Goal: Task Accomplishment & Management: Complete application form

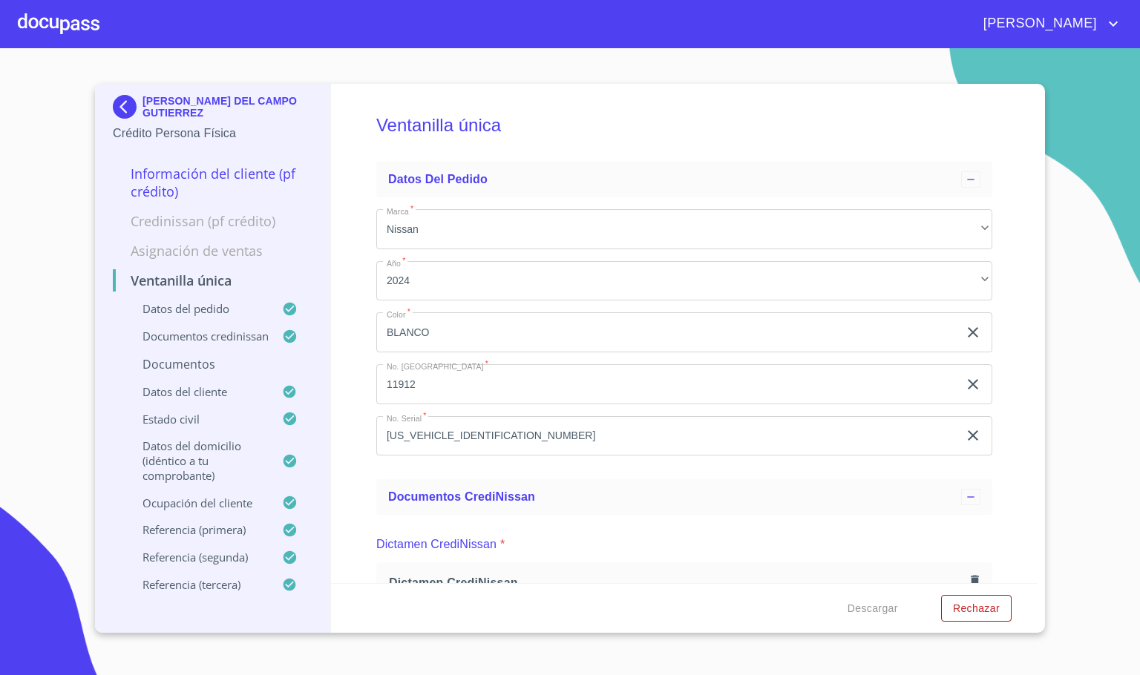
scroll to position [4451, 0]
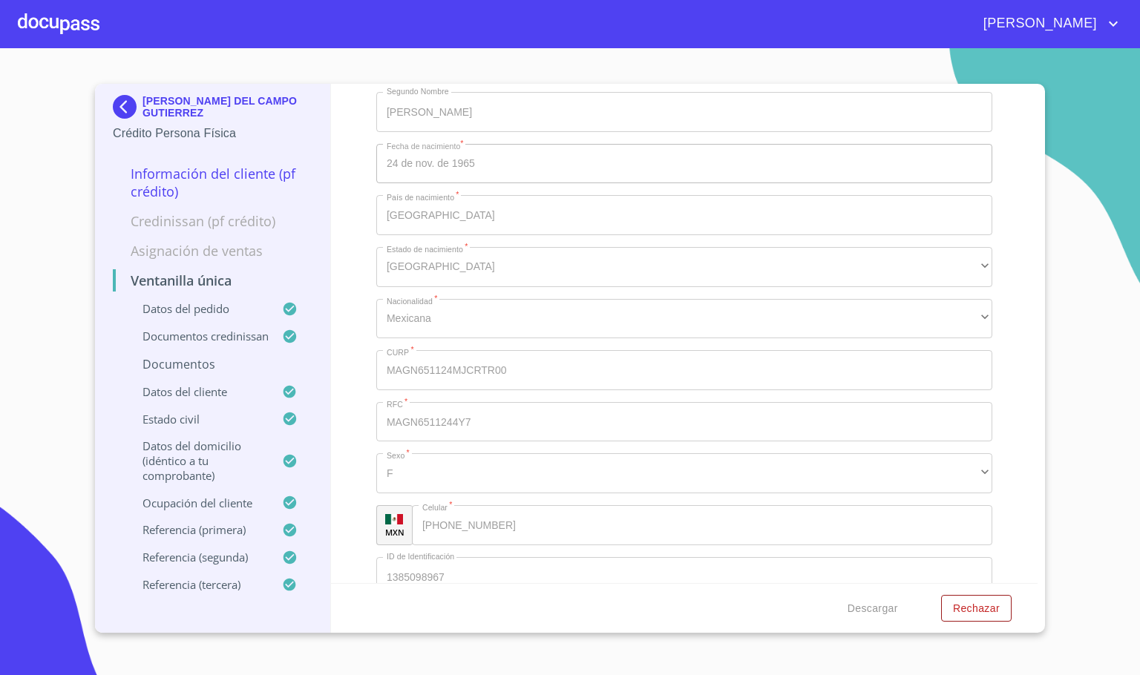
click at [33, 27] on div at bounding box center [59, 23] width 82 height 47
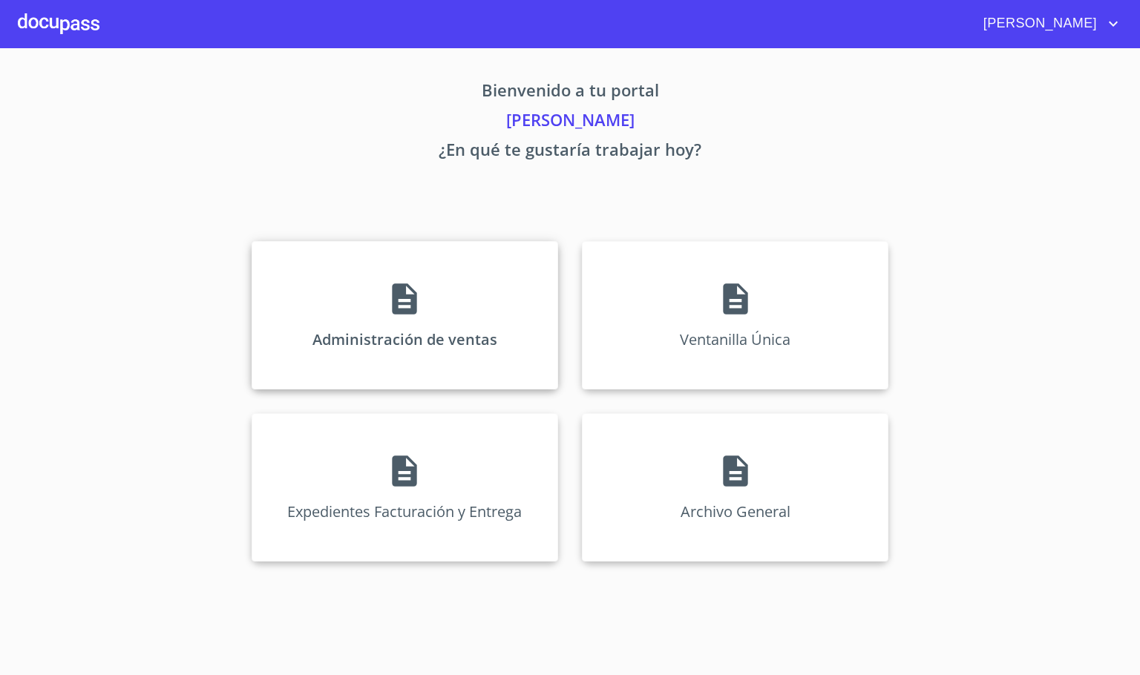
click at [361, 283] on div "Administración de ventas" at bounding box center [404, 315] width 306 height 148
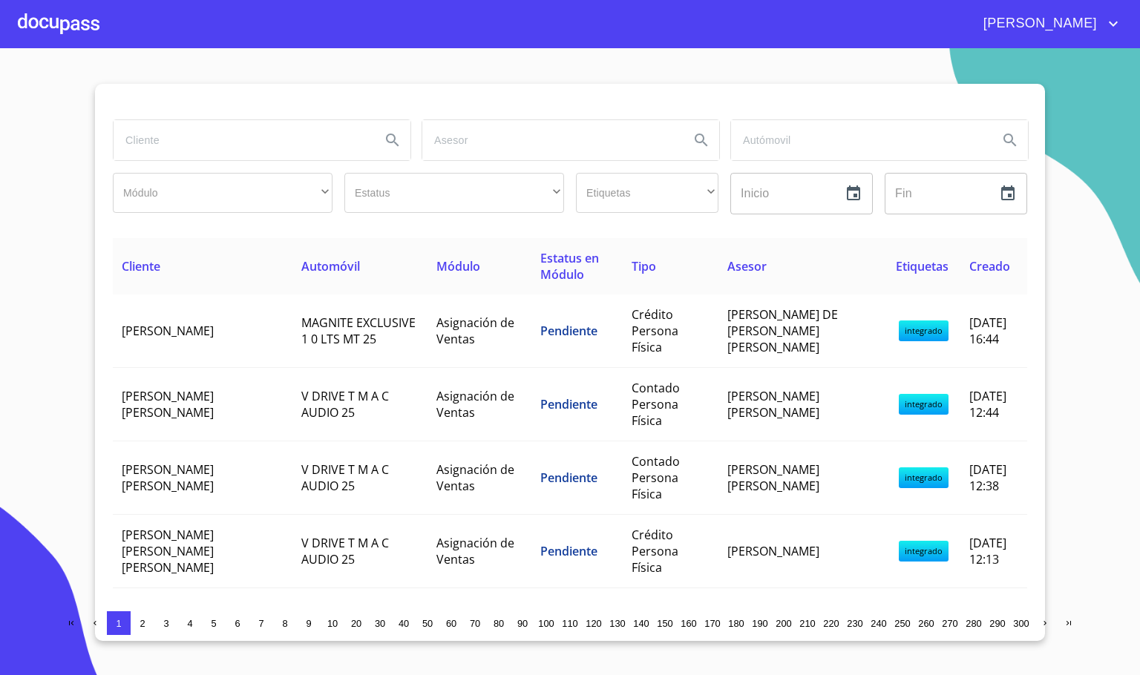
click at [249, 165] on div at bounding box center [261, 140] width 309 height 53
click at [266, 154] on input "search" at bounding box center [241, 140] width 255 height 40
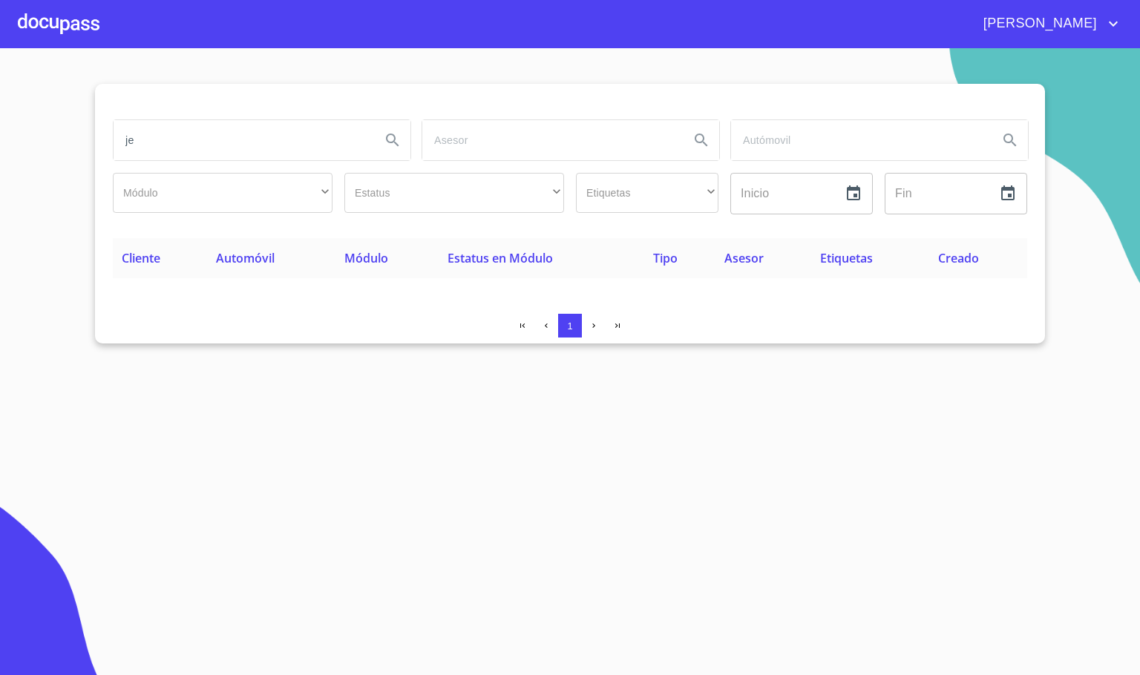
type input "j"
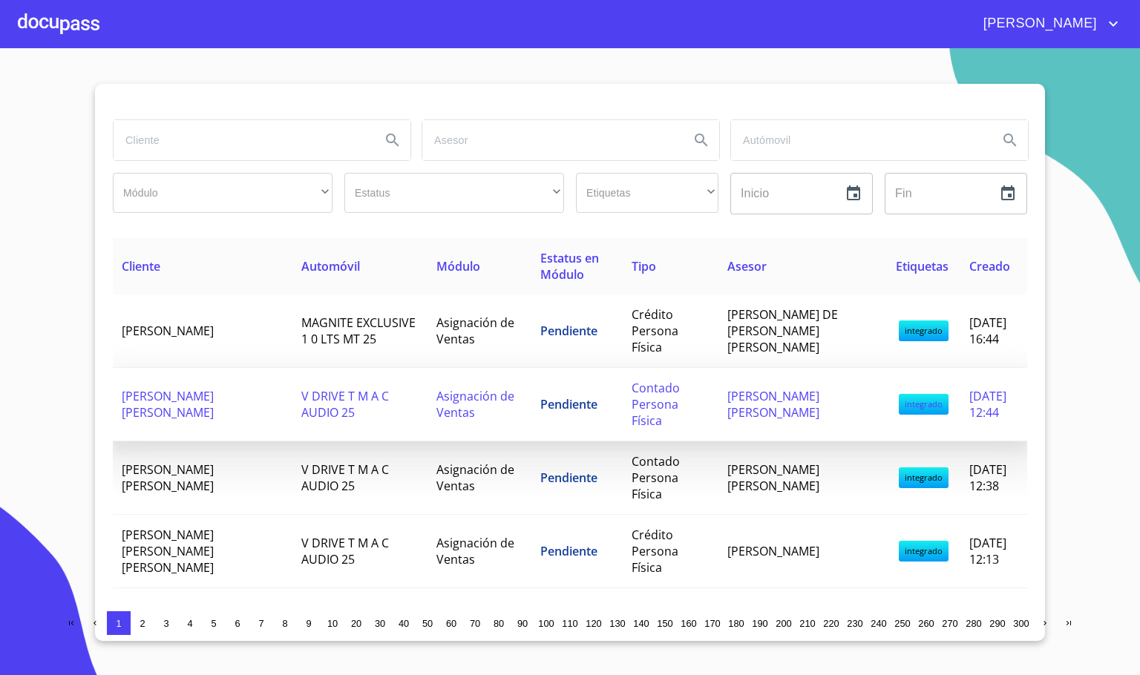
click at [347, 406] on td "V DRIVE T M A C AUDIO 25" at bounding box center [359, 404] width 135 height 73
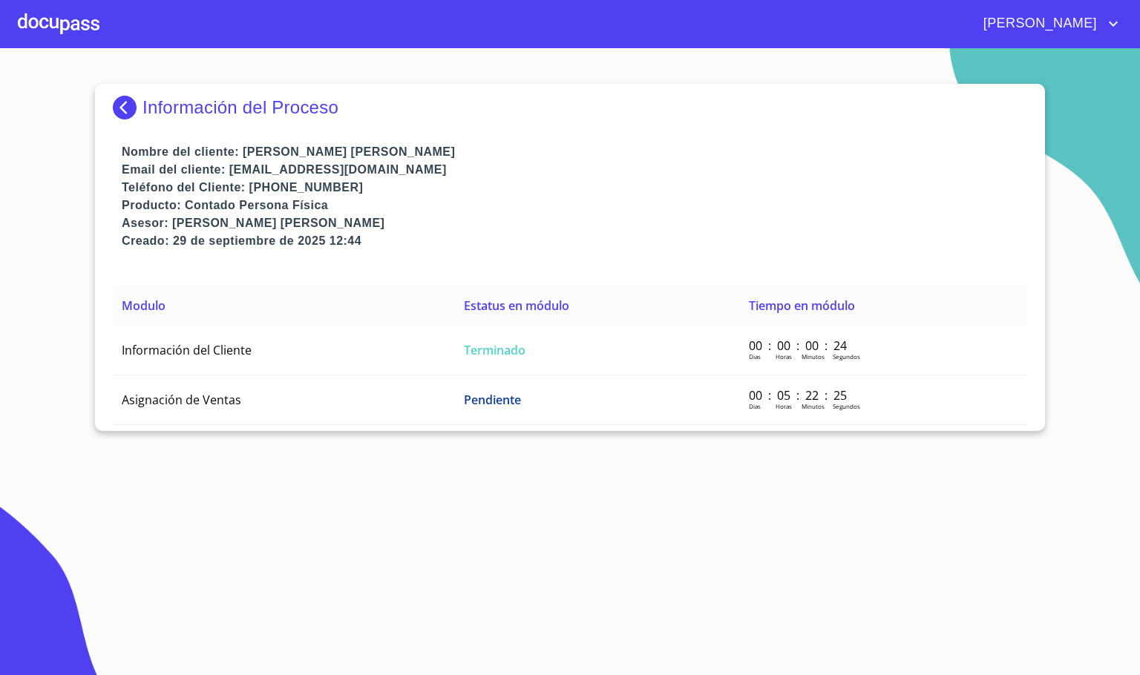
click at [125, 98] on img at bounding box center [128, 108] width 30 height 24
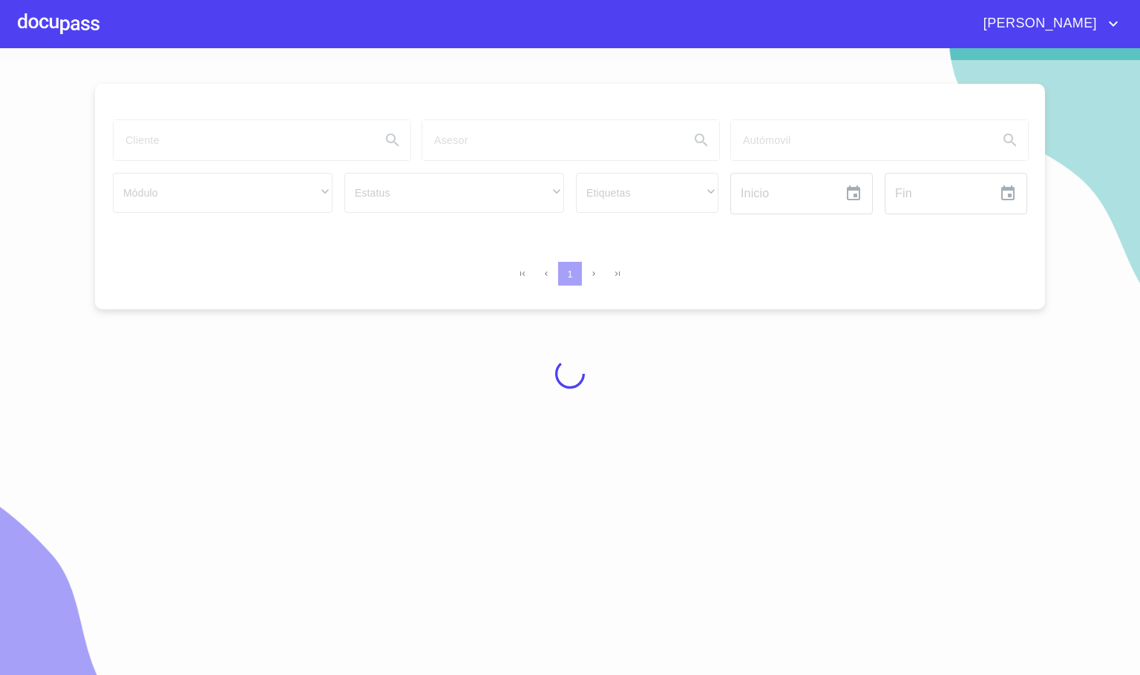
click at [170, 143] on div at bounding box center [570, 373] width 1140 height 627
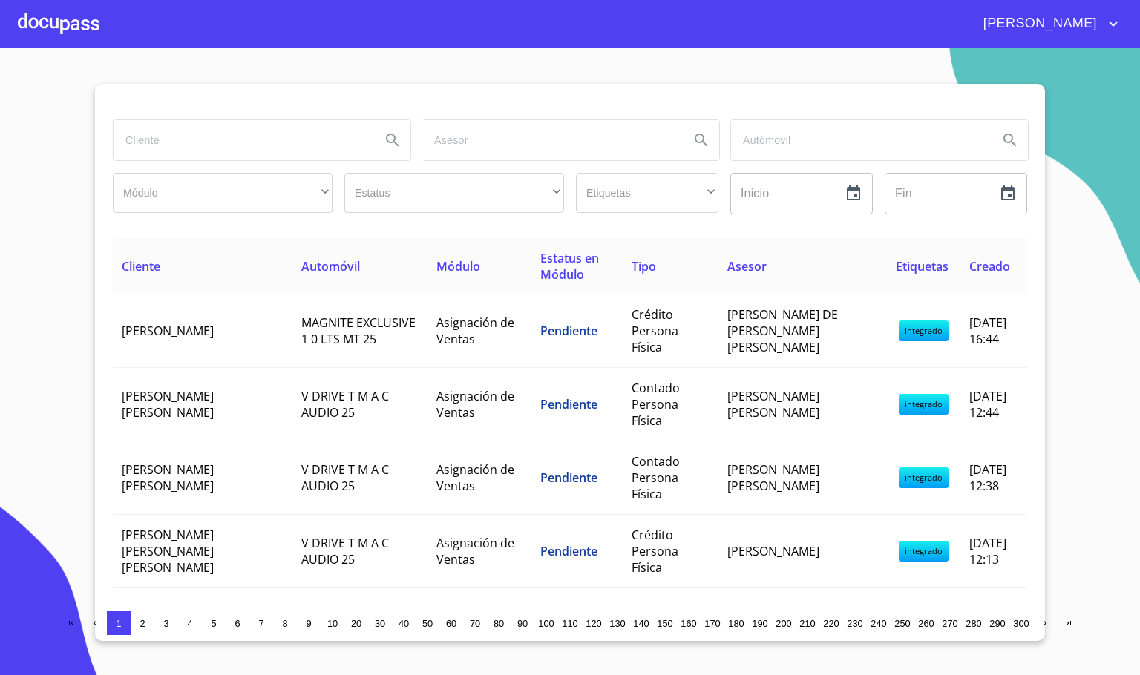
click at [170, 143] on input "search" at bounding box center [241, 140] width 255 height 40
type input "[DEMOGRAPHIC_DATA]"
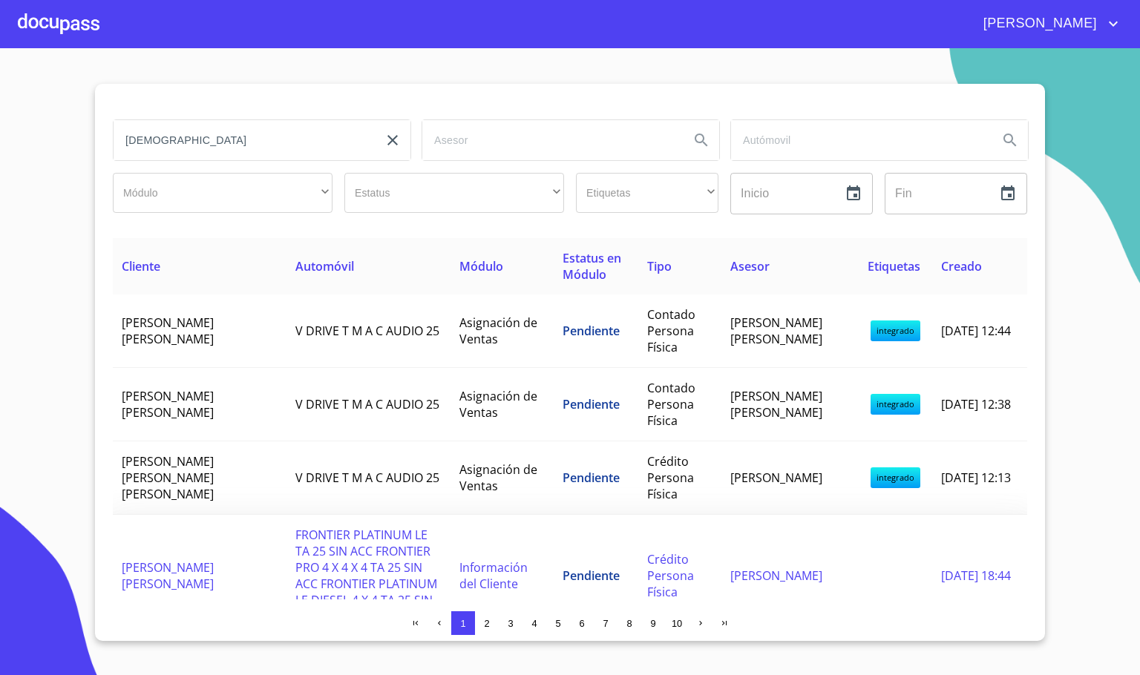
click at [206, 585] on td "[PERSON_NAME] [PERSON_NAME]" at bounding box center [200, 576] width 174 height 122
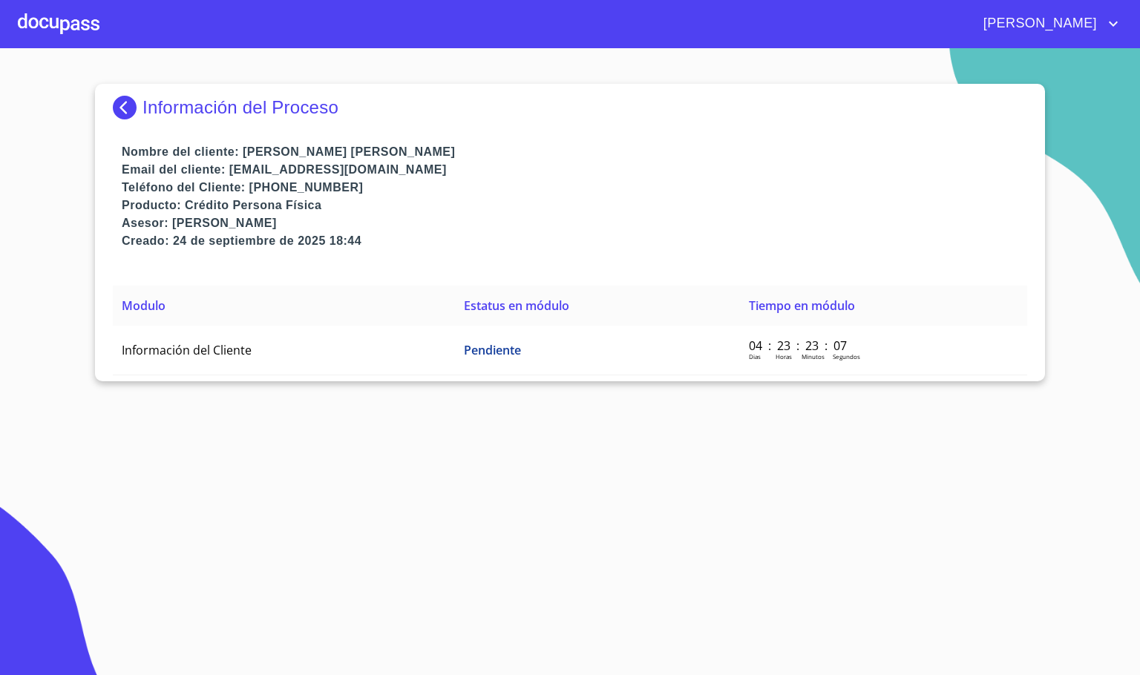
click at [131, 101] on img at bounding box center [128, 108] width 30 height 24
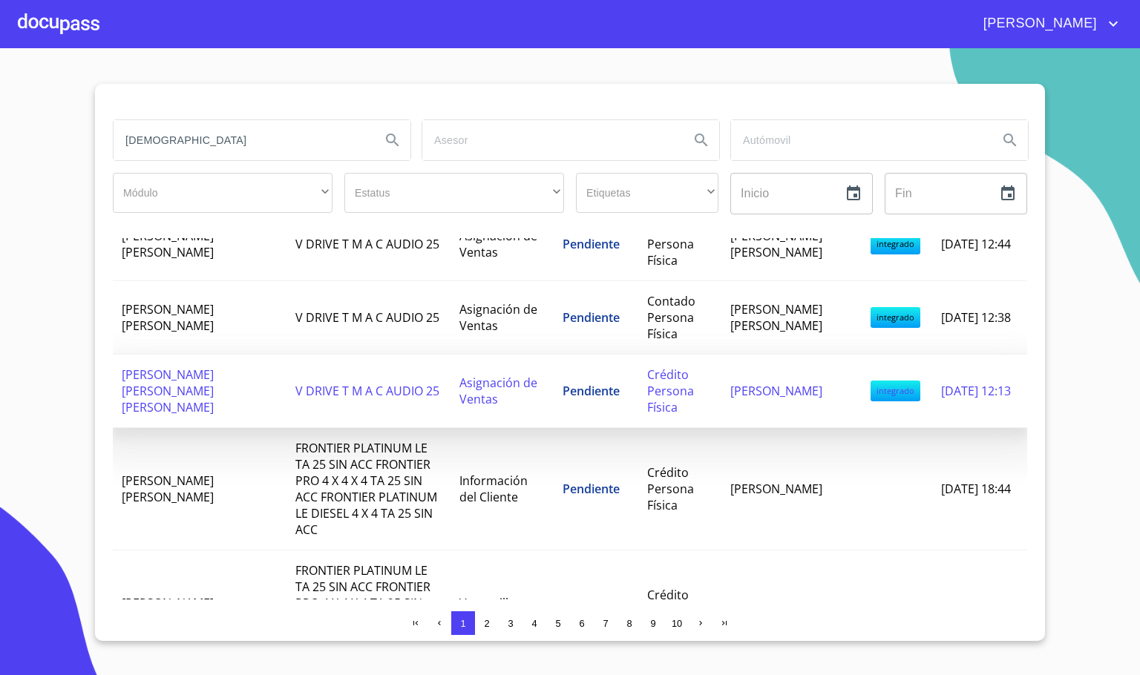
scroll to position [223, 0]
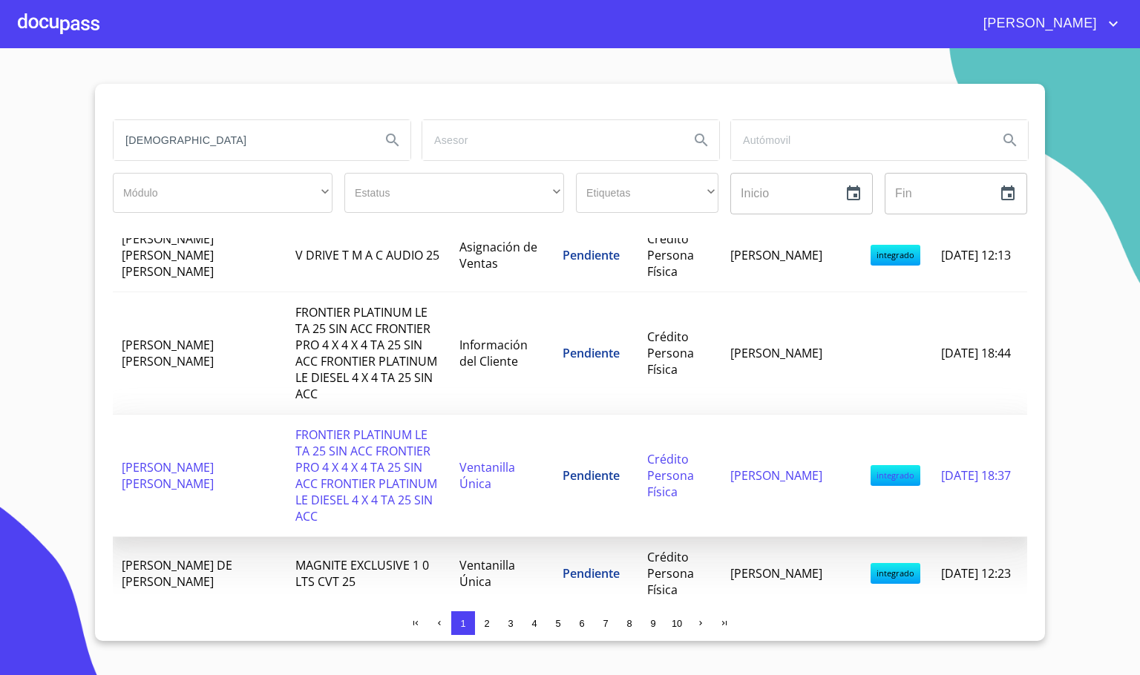
click at [332, 428] on span "FRONTIER PLATINUM LE TA 25 SIN ACC FRONTIER PRO 4 X 4 X 4 TA 25 SIN ACC FRONTIE…" at bounding box center [366, 476] width 142 height 98
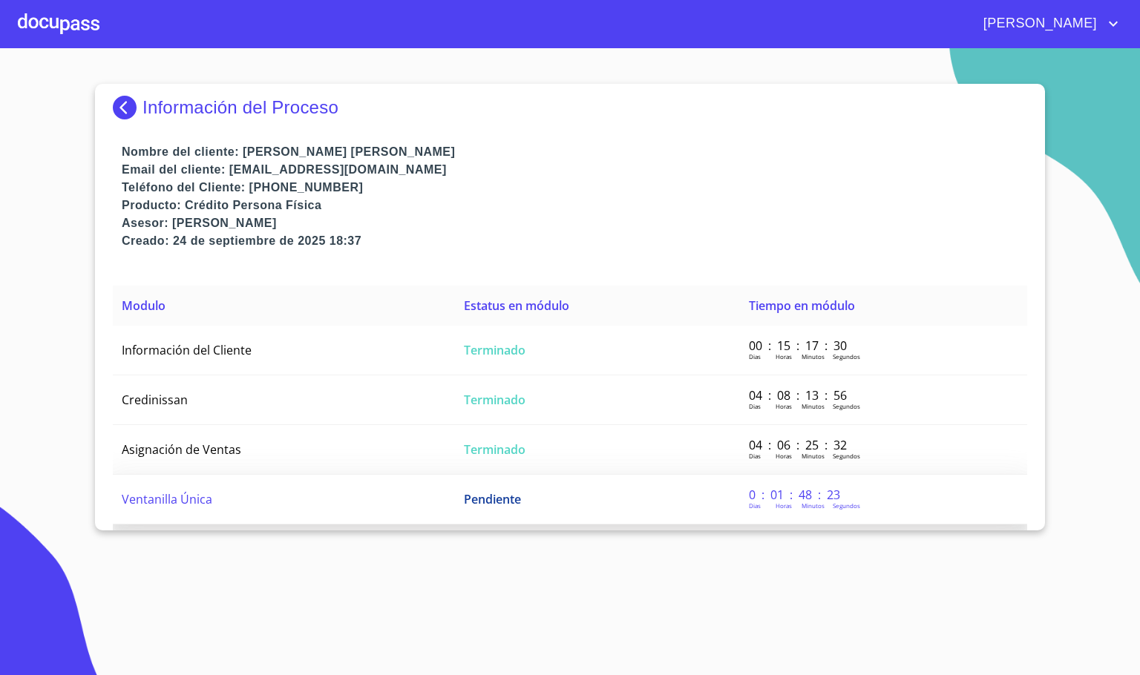
click at [310, 502] on td "Ventanilla Única" at bounding box center [284, 500] width 342 height 50
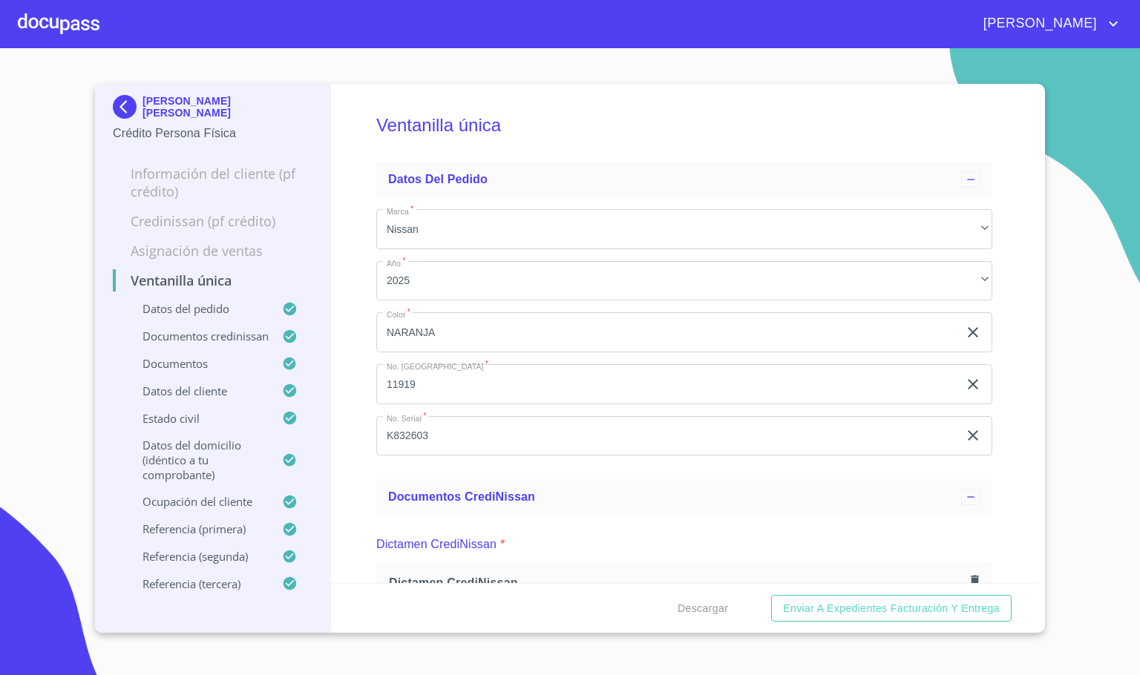
click at [1007, 407] on div "Ventanilla única Datos del pedido Marca   * Nissan ​ Año   * 2025 ​ Color   * N…" at bounding box center [684, 333] width 707 height 499
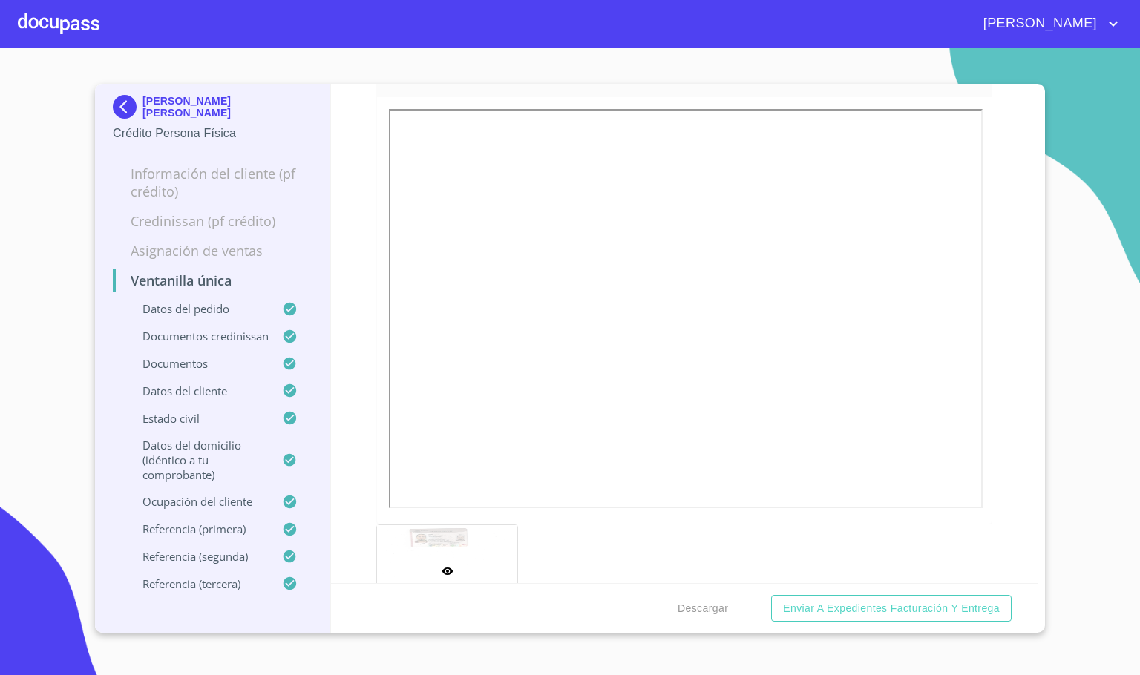
scroll to position [890, 0]
click at [996, 417] on div "Ventanilla única Datos del pedido Marca   * Nissan ​ Año   * 2025 ​ Color   * N…" at bounding box center [684, 333] width 707 height 499
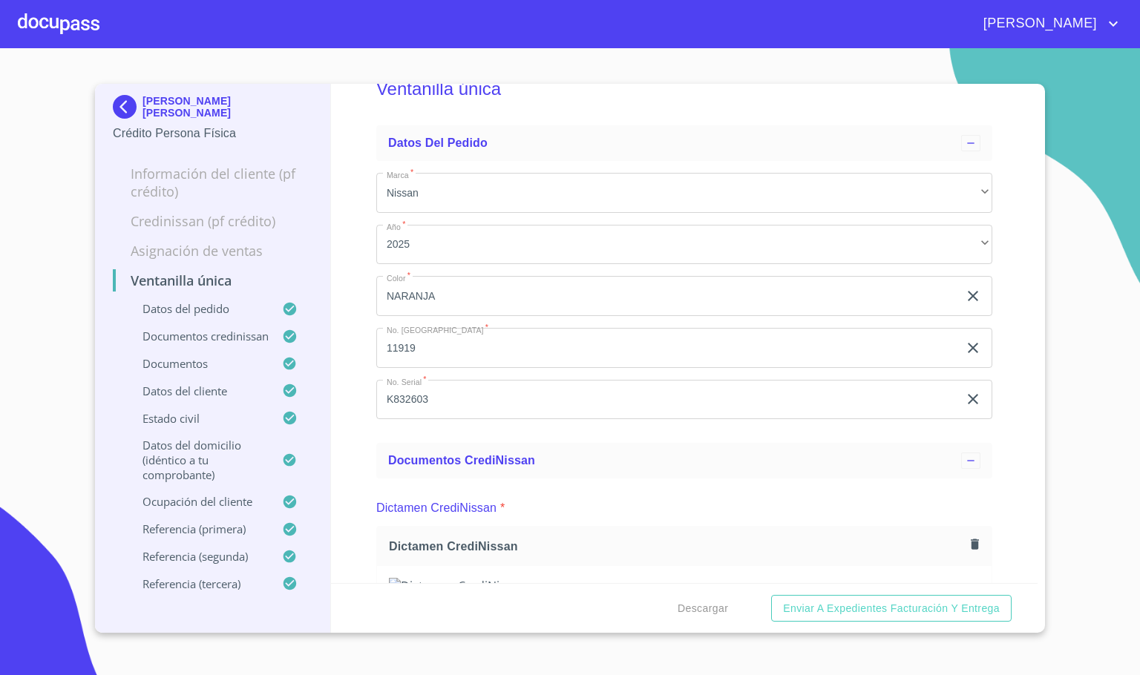
scroll to position [0, 0]
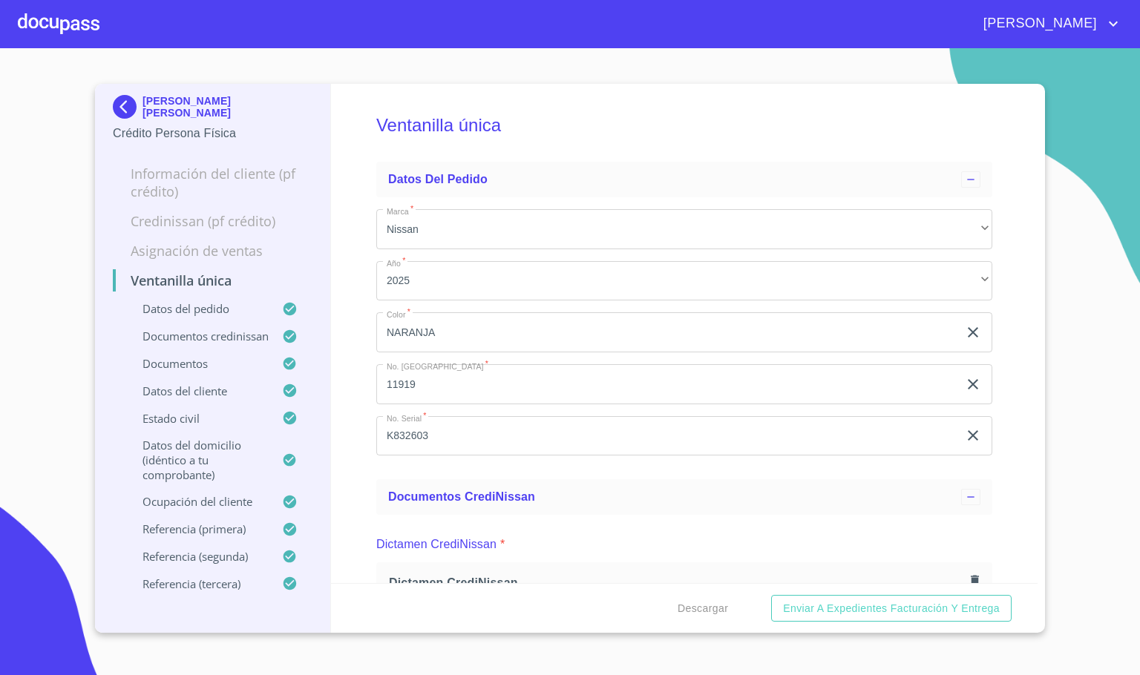
click at [59, 27] on div at bounding box center [59, 23] width 82 height 47
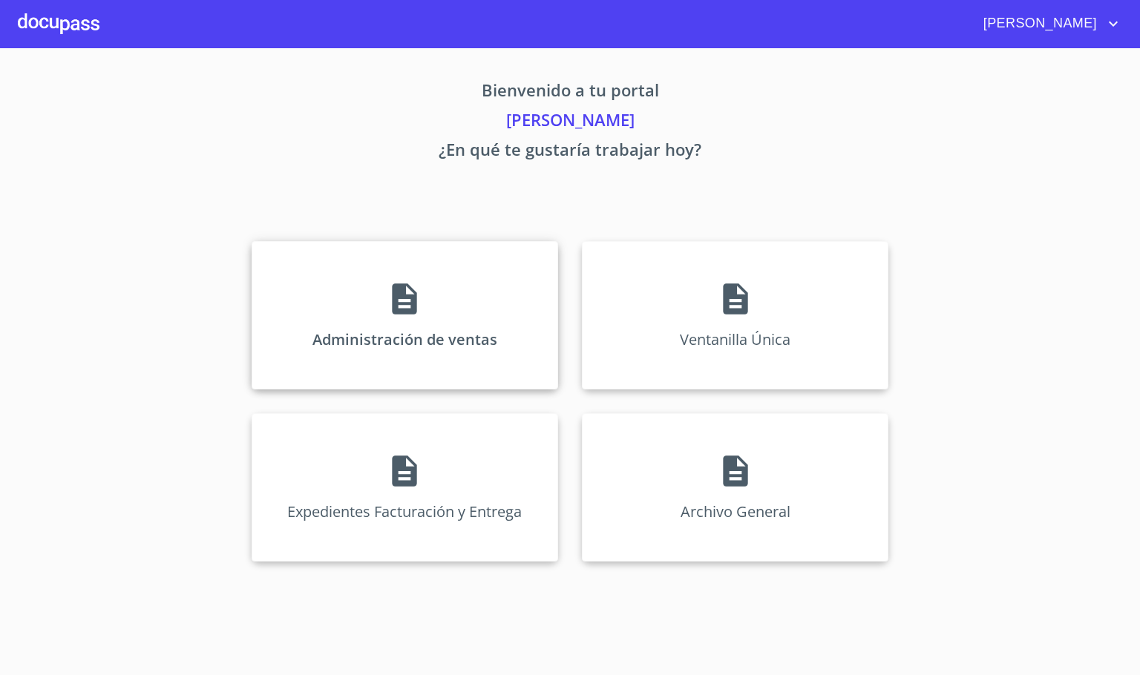
click at [364, 328] on div "Administración de ventas" at bounding box center [404, 315] width 306 height 148
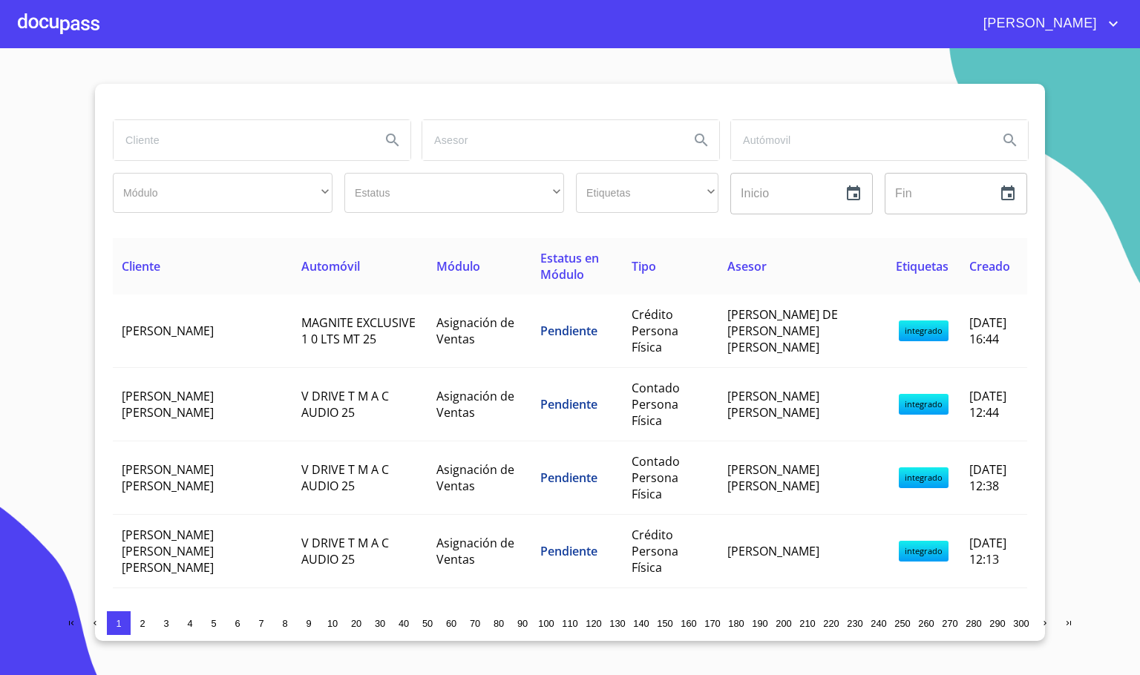
click at [189, 131] on input "search" at bounding box center [241, 140] width 255 height 40
type input "gio"
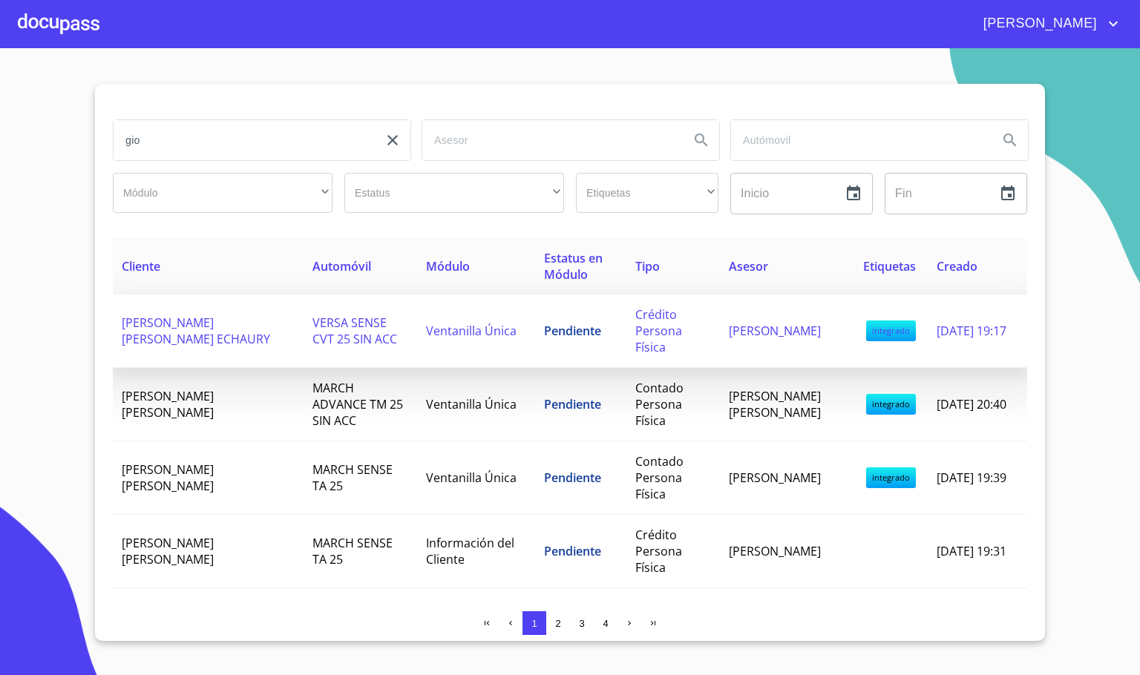
click at [257, 348] on td "[PERSON_NAME] [PERSON_NAME] ECHAURY" at bounding box center [208, 331] width 191 height 73
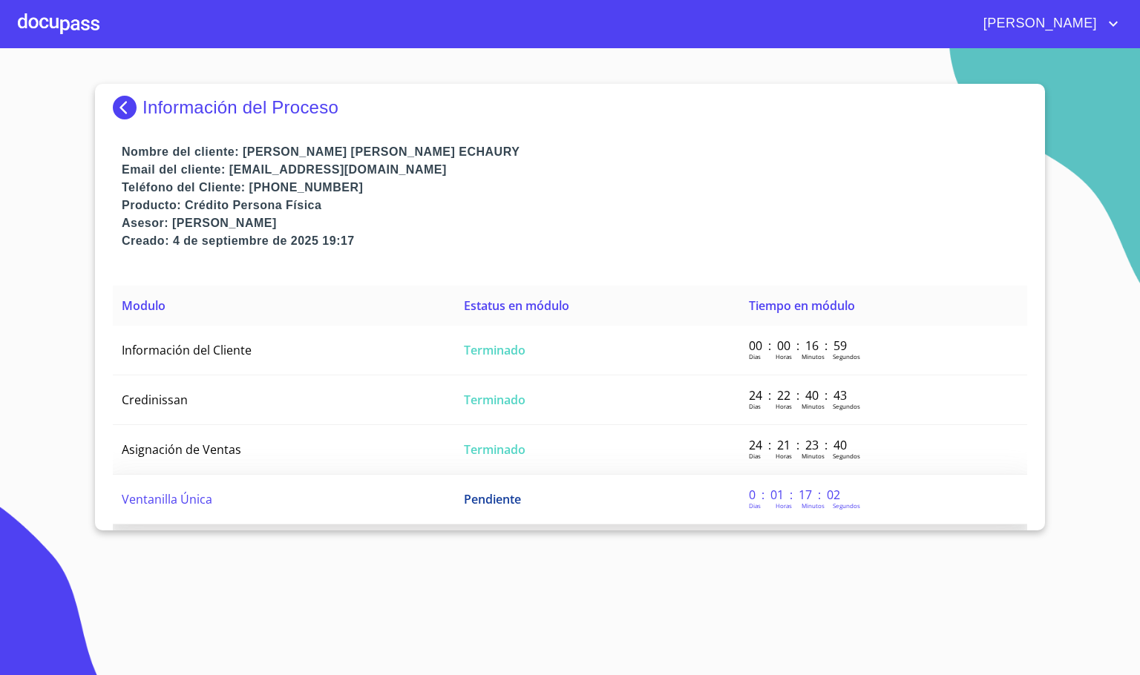
click at [225, 499] on td "Ventanilla Única" at bounding box center [284, 500] width 342 height 50
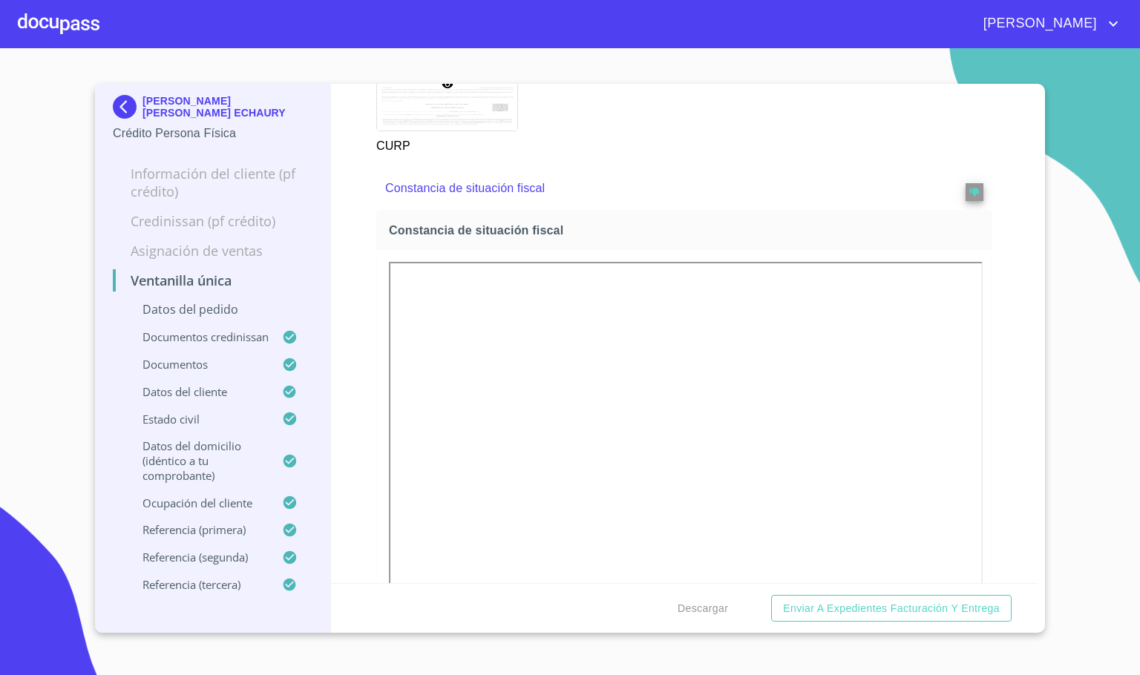
scroll to position [4896, 0]
